Goal: Task Accomplishment & Management: Manage account settings

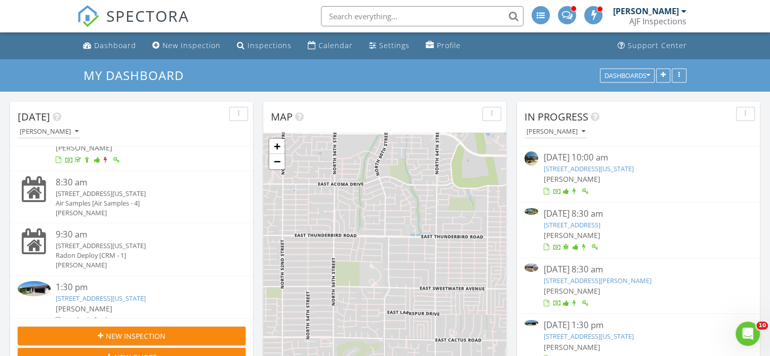
scroll to position [44, 0]
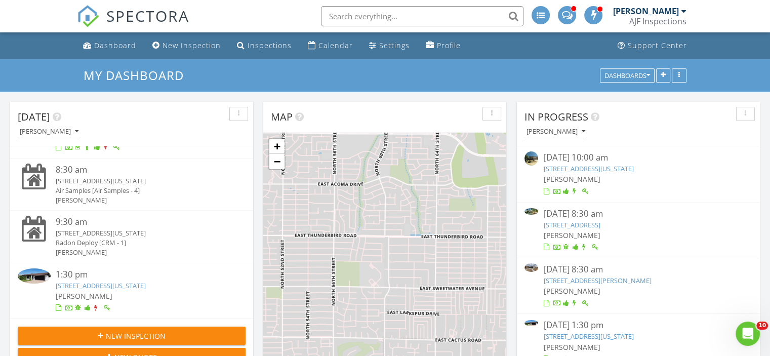
click at [142, 283] on link "7811 N 32nd Ave , Phoenix, Arizona 85051" at bounding box center [101, 285] width 90 height 9
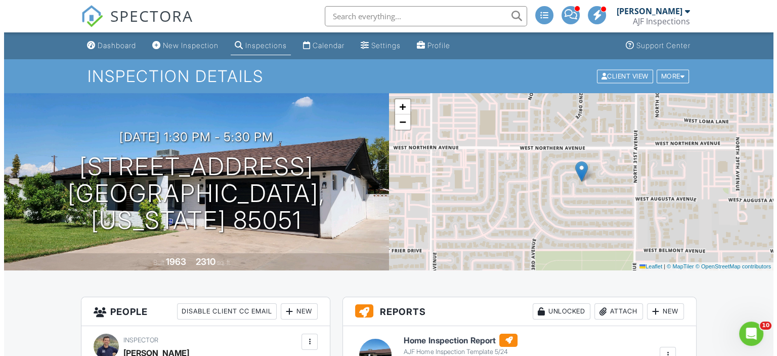
scroll to position [152, 0]
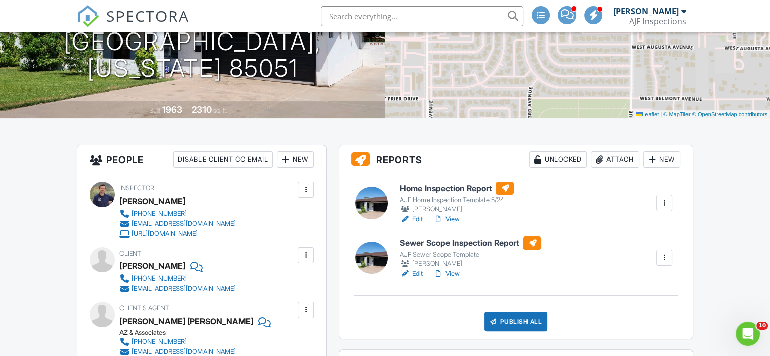
click at [618, 162] on div "Attach" at bounding box center [615, 159] width 49 height 16
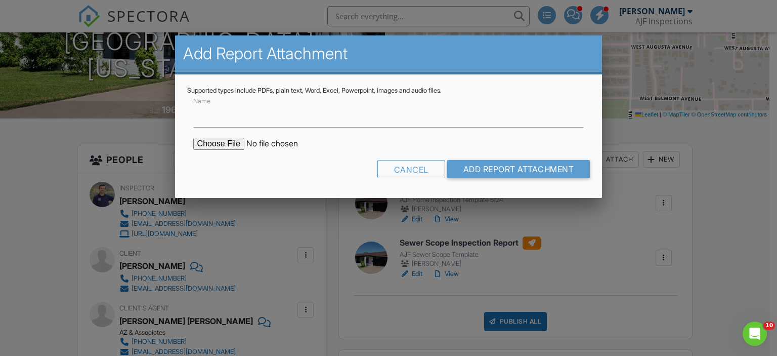
click at [200, 145] on input "file" at bounding box center [279, 144] width 172 height 12
type input "C:\fakepath\WDIIR [STREET_ADDRESS]pdf"
click at [237, 115] on input "Name" at bounding box center [388, 115] width 391 height 25
type input "Termite Report"
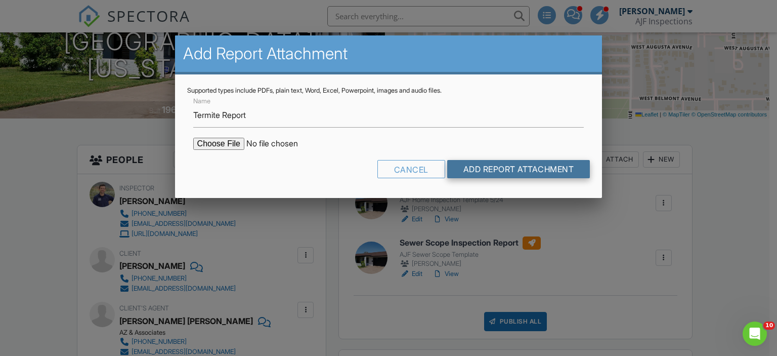
click at [495, 175] on input "Add Report Attachment" at bounding box center [518, 169] width 143 height 18
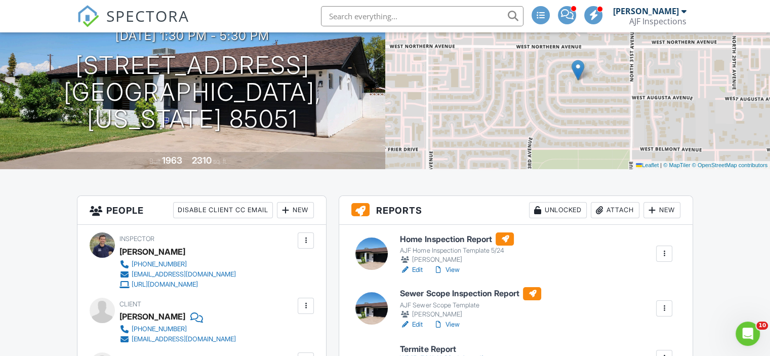
scroll to position [253, 0]
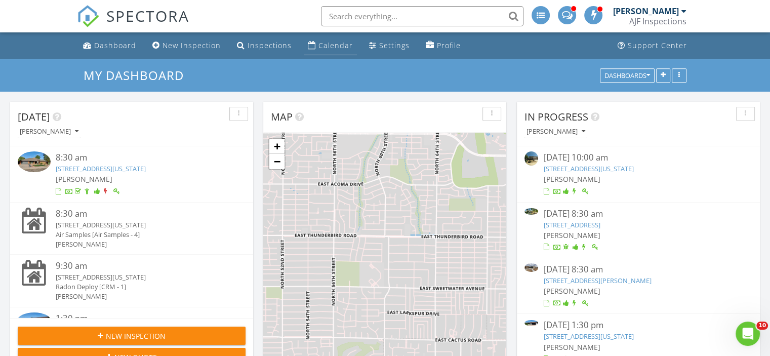
click at [319, 42] on div "Calendar" at bounding box center [335, 45] width 34 height 10
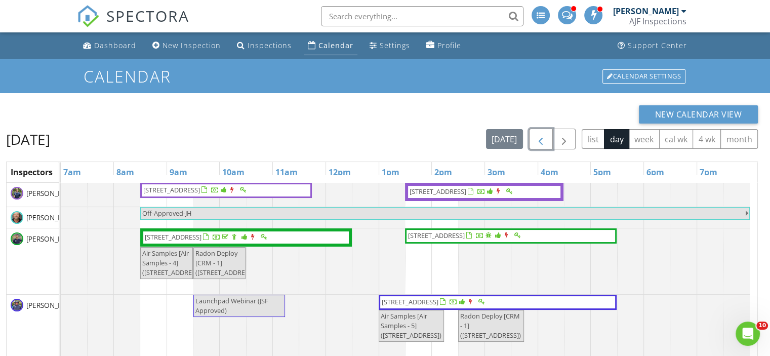
click at [547, 136] on span "button" at bounding box center [540, 139] width 12 height 12
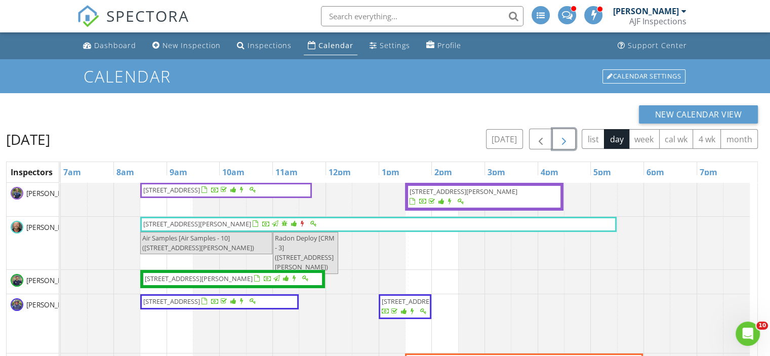
click at [567, 144] on span "button" at bounding box center [564, 139] width 12 height 12
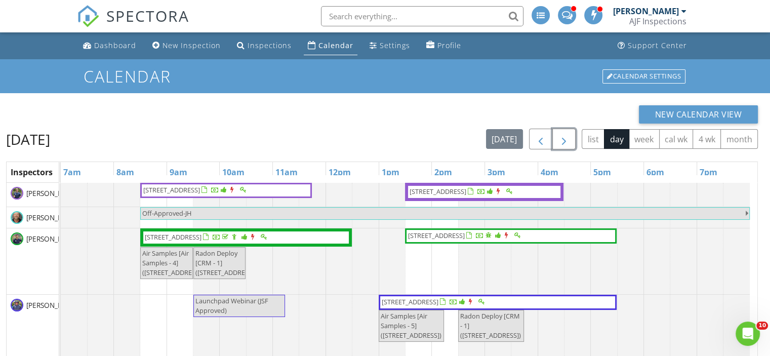
drag, startPoint x: 562, startPoint y: 140, endPoint x: 551, endPoint y: 146, distance: 12.7
click at [561, 141] on span "button" at bounding box center [564, 139] width 12 height 12
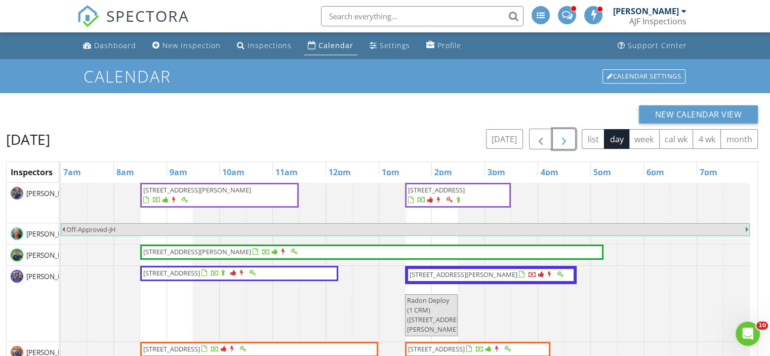
click at [557, 141] on button "button" at bounding box center [564, 139] width 24 height 21
